Goal: Information Seeking & Learning: Learn about a topic

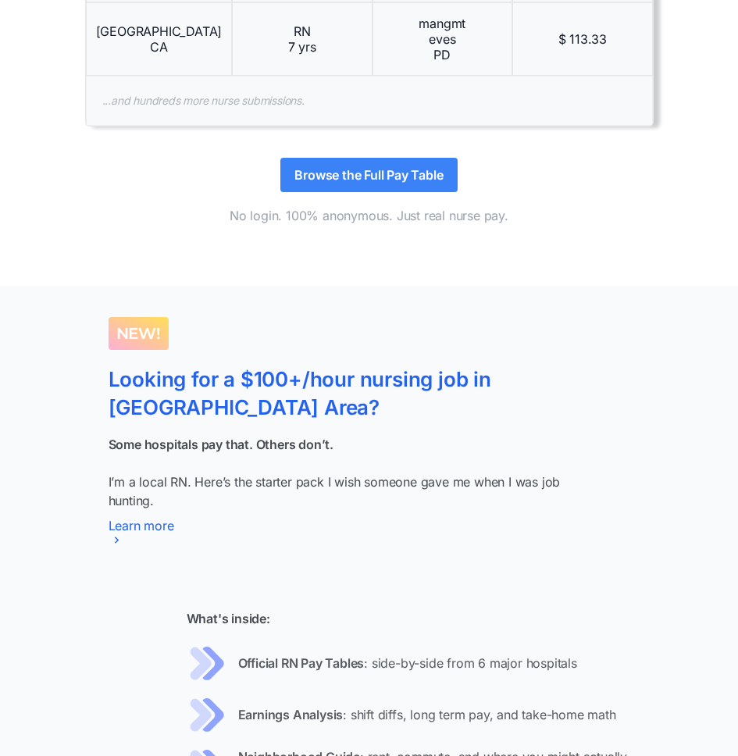
scroll to position [2135, 0]
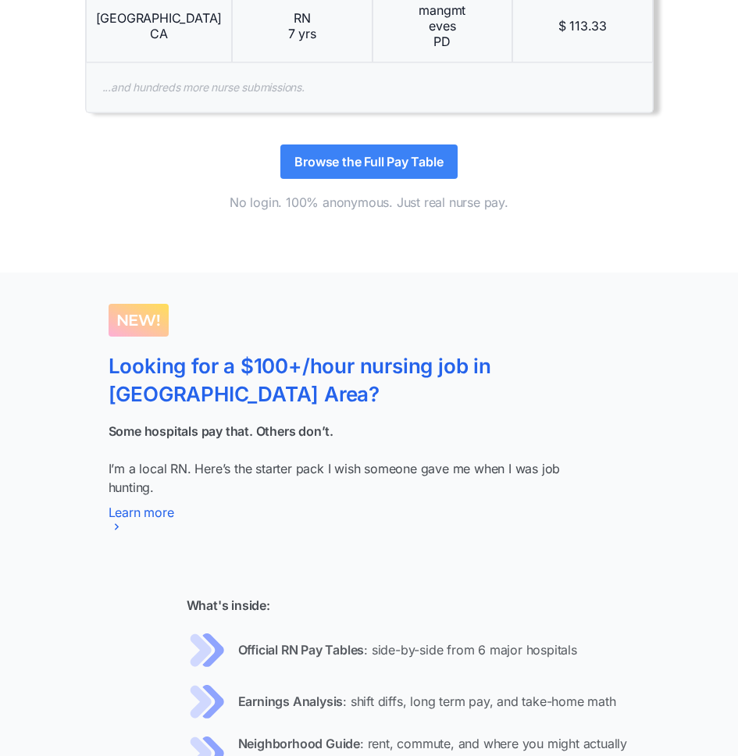
click at [150, 504] on div "Learn more" at bounding box center [142, 512] width 66 height 16
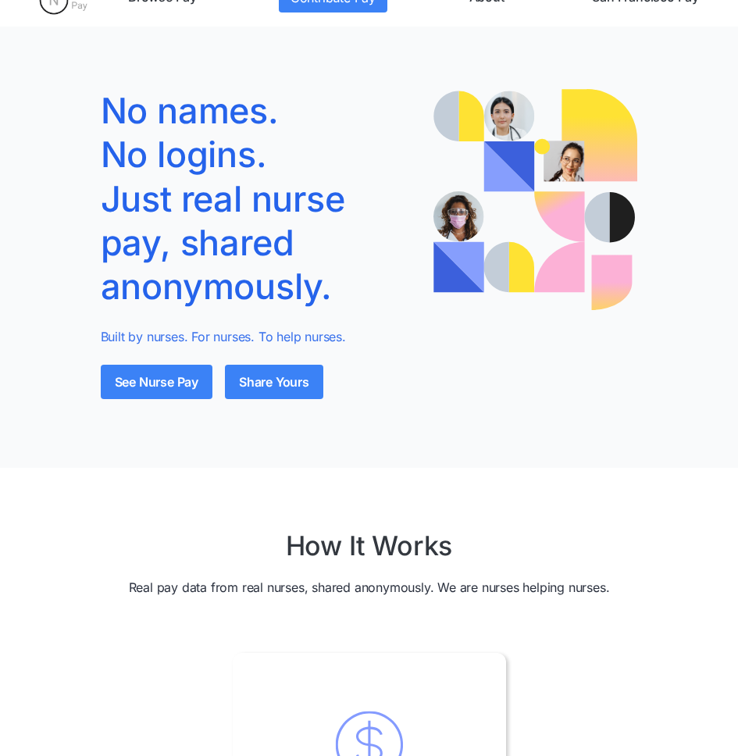
scroll to position [0, 0]
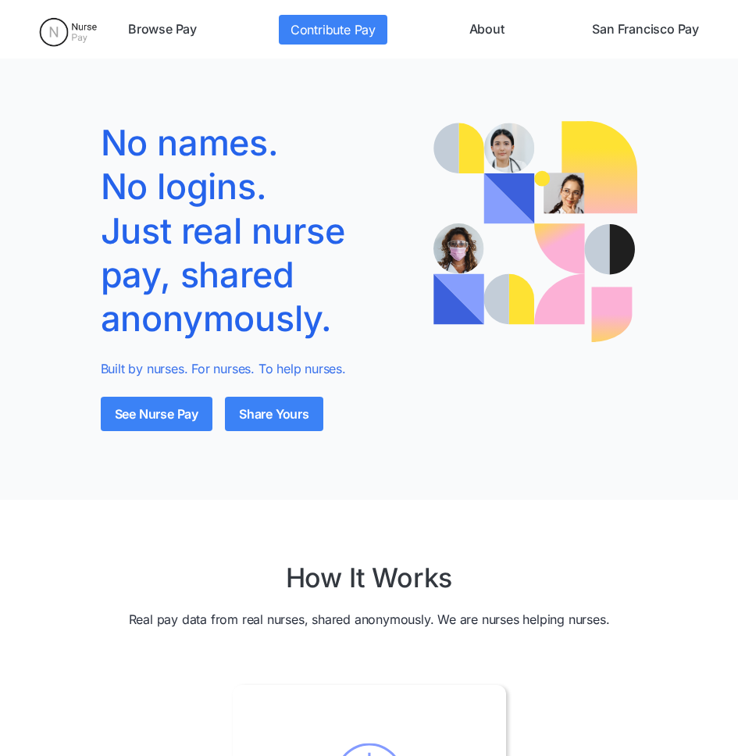
click at [169, 31] on link "Browse Pay" at bounding box center [162, 30] width 81 height 30
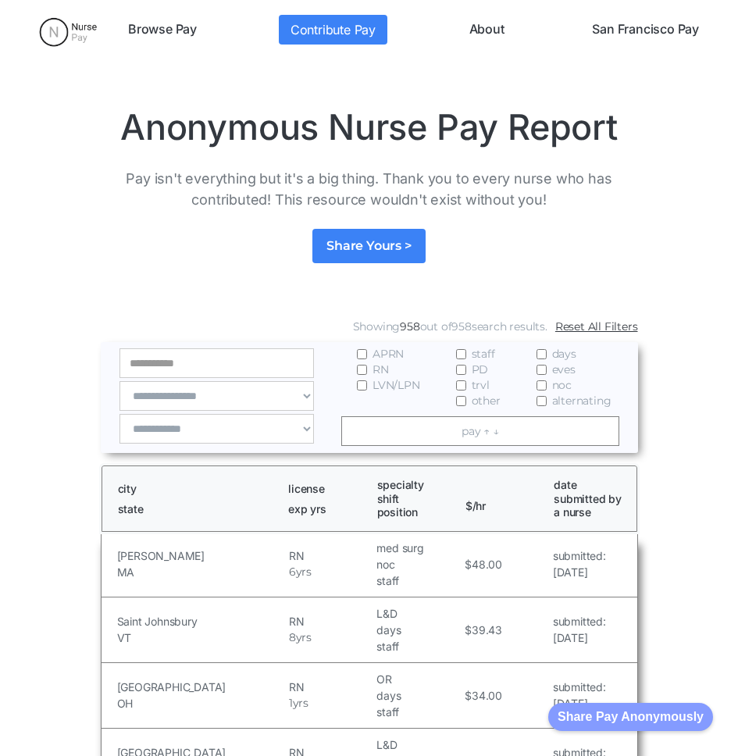
click at [484, 34] on link "About" at bounding box center [487, 30] width 48 height 30
